Goal: Information Seeking & Learning: Learn about a topic

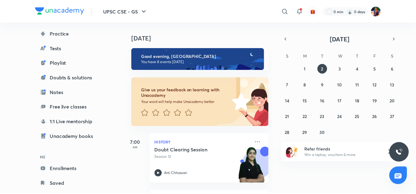
scroll to position [82, 0]
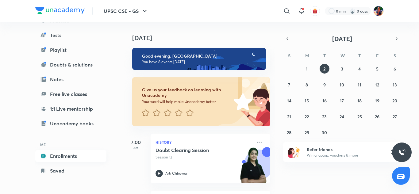
click at [68, 155] on link "Enrollments" at bounding box center [70, 156] width 71 height 12
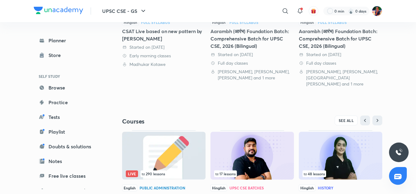
scroll to position [243, 0]
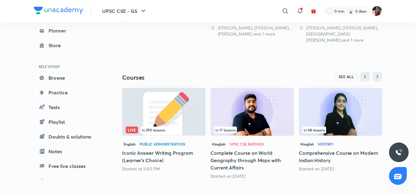
click at [343, 75] on span "SEE ALL" at bounding box center [346, 77] width 15 height 4
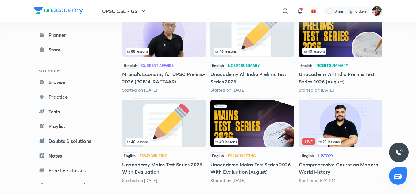
scroll to position [299, 0]
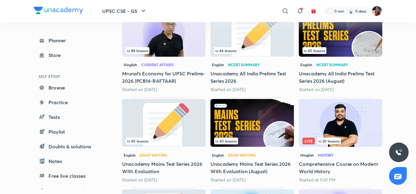
click at [345, 103] on img at bounding box center [340, 123] width 83 height 48
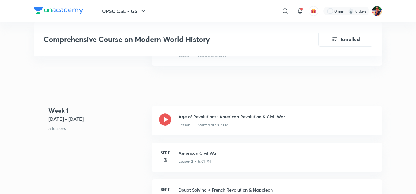
scroll to position [285, 0]
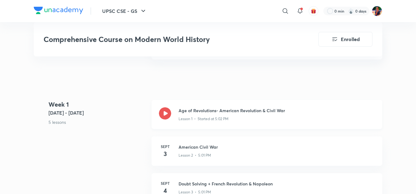
click at [165, 114] on icon at bounding box center [165, 113] width 12 height 12
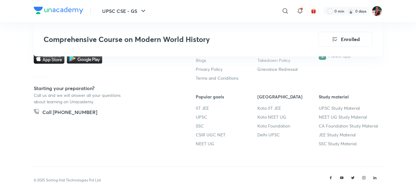
scroll to position [1398, 0]
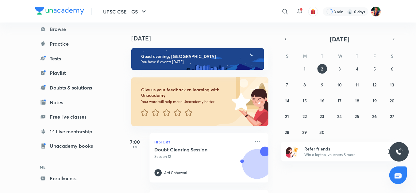
scroll to position [82, 0]
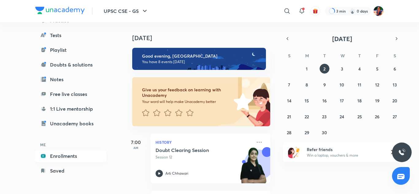
click at [63, 156] on link "Enrollments" at bounding box center [70, 156] width 71 height 12
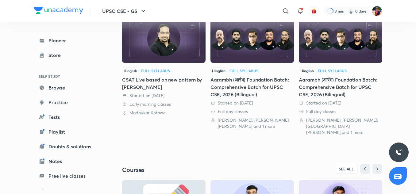
scroll to position [243, 0]
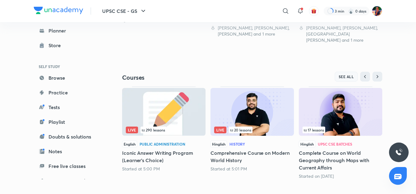
click at [348, 75] on span "SEE ALL" at bounding box center [346, 77] width 15 height 4
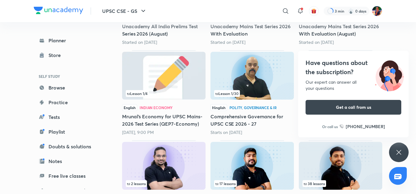
scroll to position [437, 0]
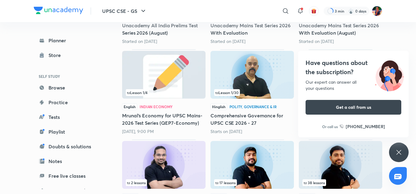
click at [397, 151] on icon at bounding box center [398, 152] width 5 height 5
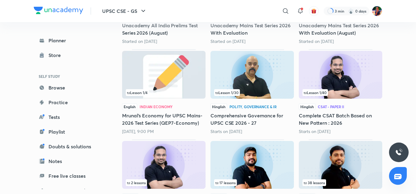
click at [335, 77] on img at bounding box center [340, 75] width 83 height 48
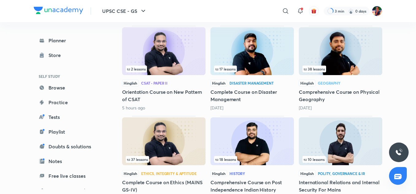
scroll to position [550, 0]
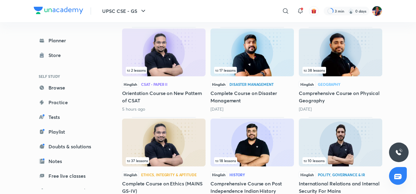
click at [184, 50] on img at bounding box center [163, 53] width 83 height 48
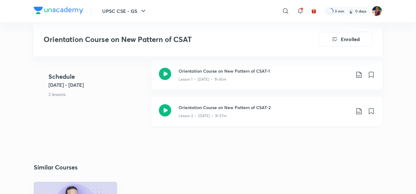
scroll to position [292, 0]
click at [164, 78] on icon at bounding box center [165, 74] width 12 height 12
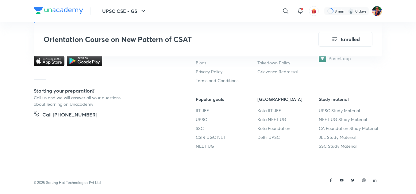
scroll to position [603, 0]
